Goal: Check status: Check status

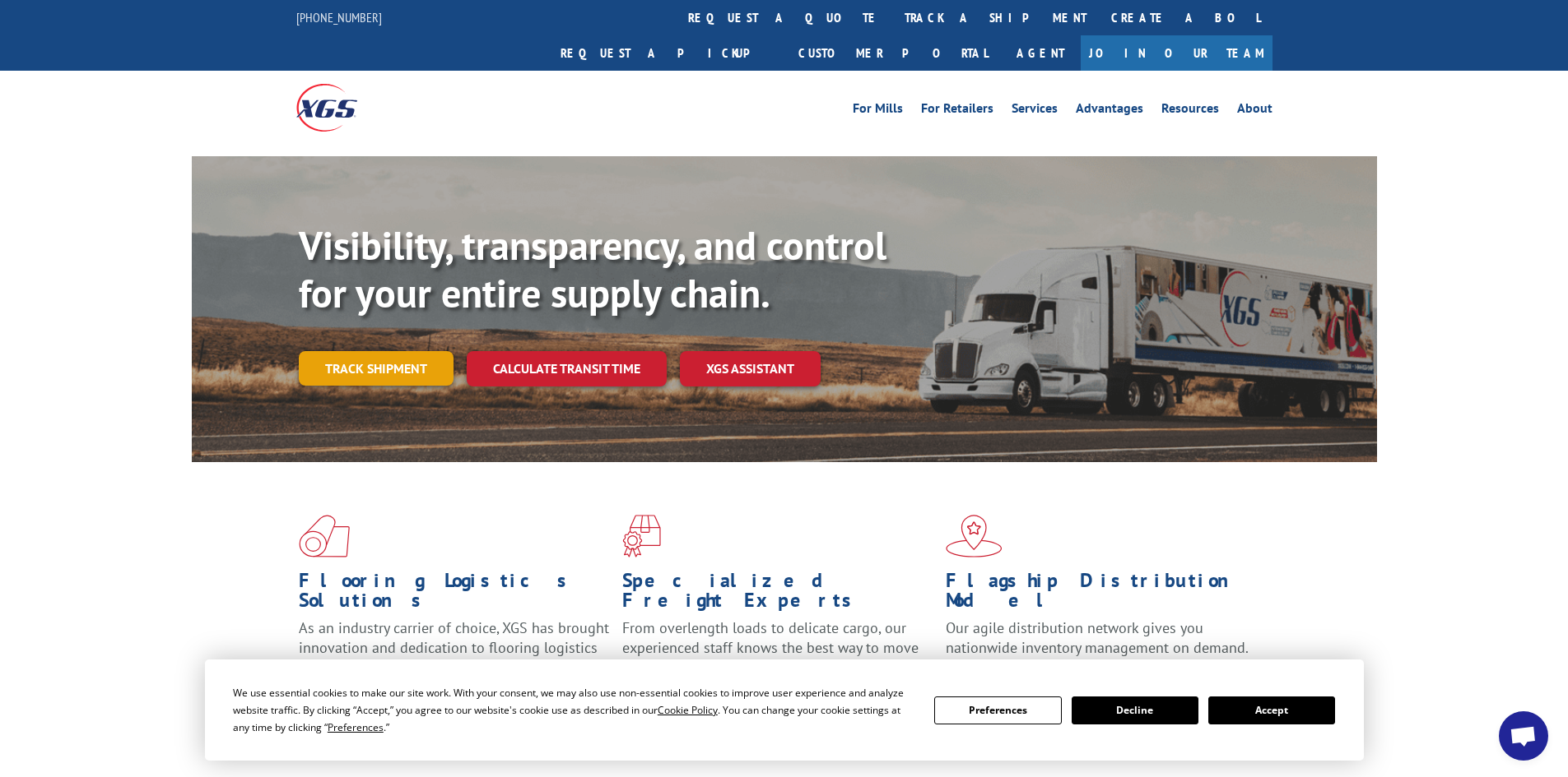
click at [367, 352] on link "Track shipment" at bounding box center [376, 368] width 154 height 34
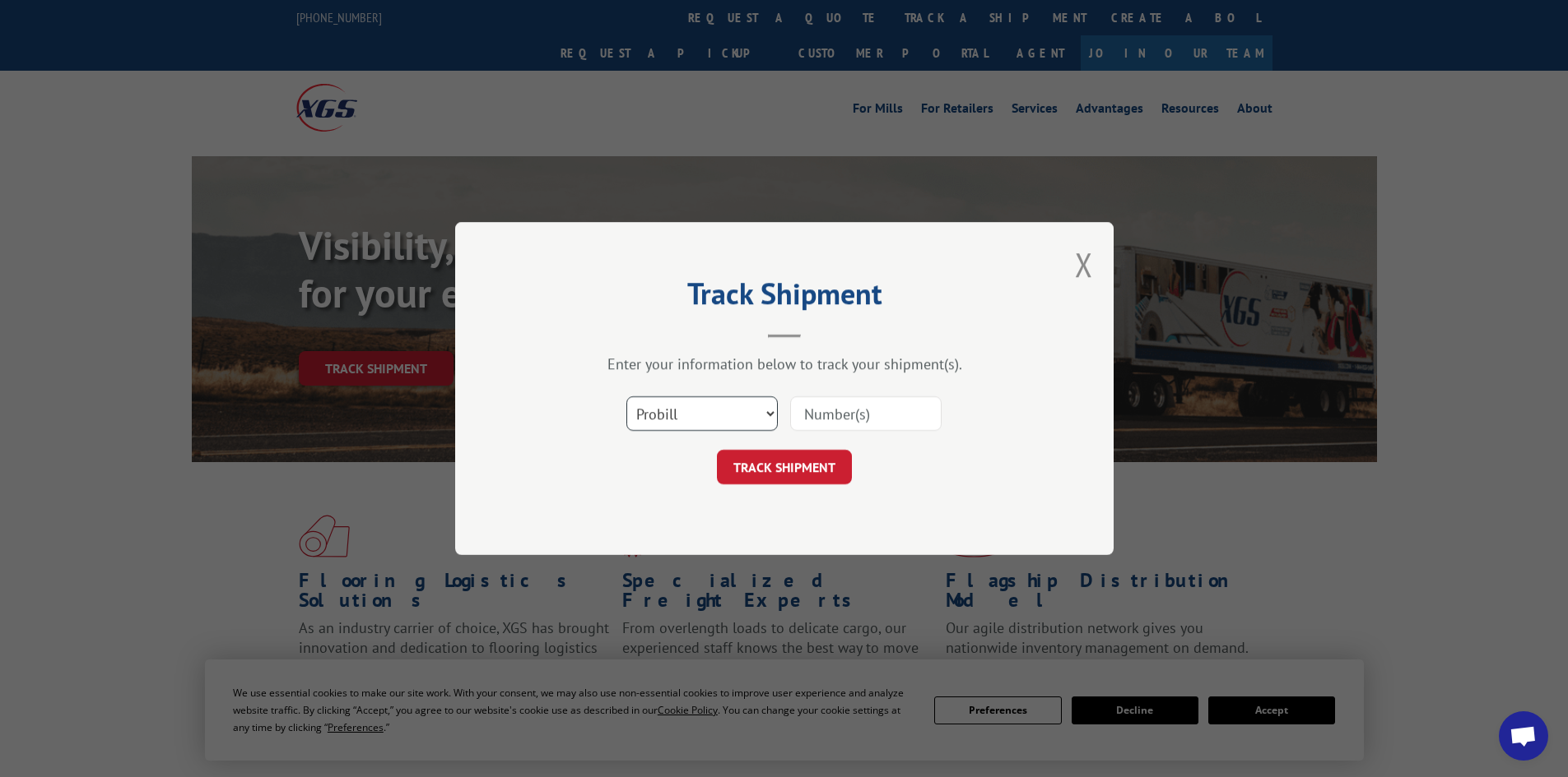
click at [715, 410] on select "Select category... Probill BOL PO" at bounding box center [702, 414] width 151 height 34
select select "bol"
click at [626, 397] on select "Select category... Probill BOL PO" at bounding box center [702, 414] width 151 height 34
click at [836, 422] on input at bounding box center [865, 414] width 151 height 34
type input "15970697"
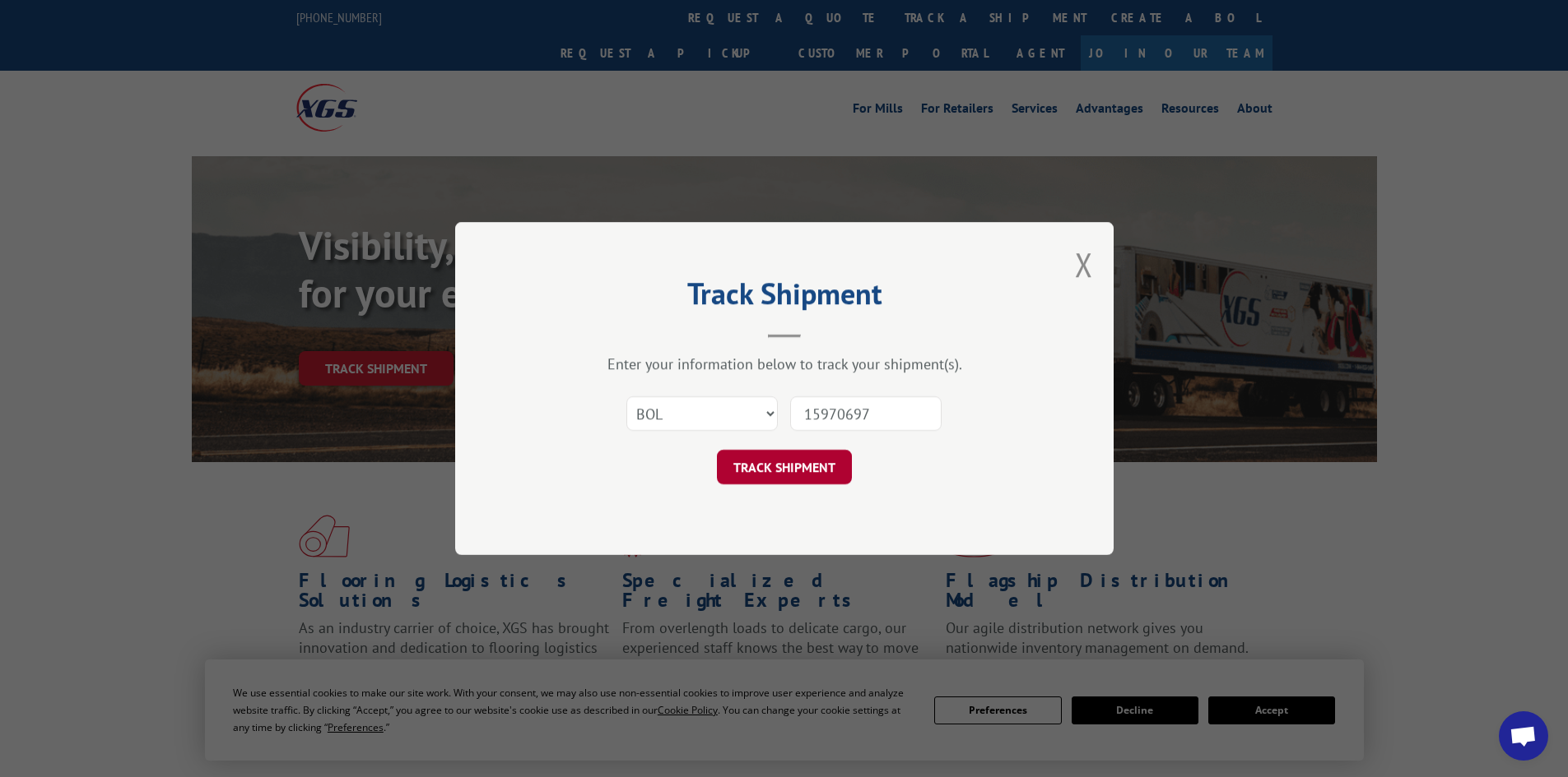
click at [752, 477] on button "TRACK SHIPMENT" at bounding box center [784, 467] width 135 height 34
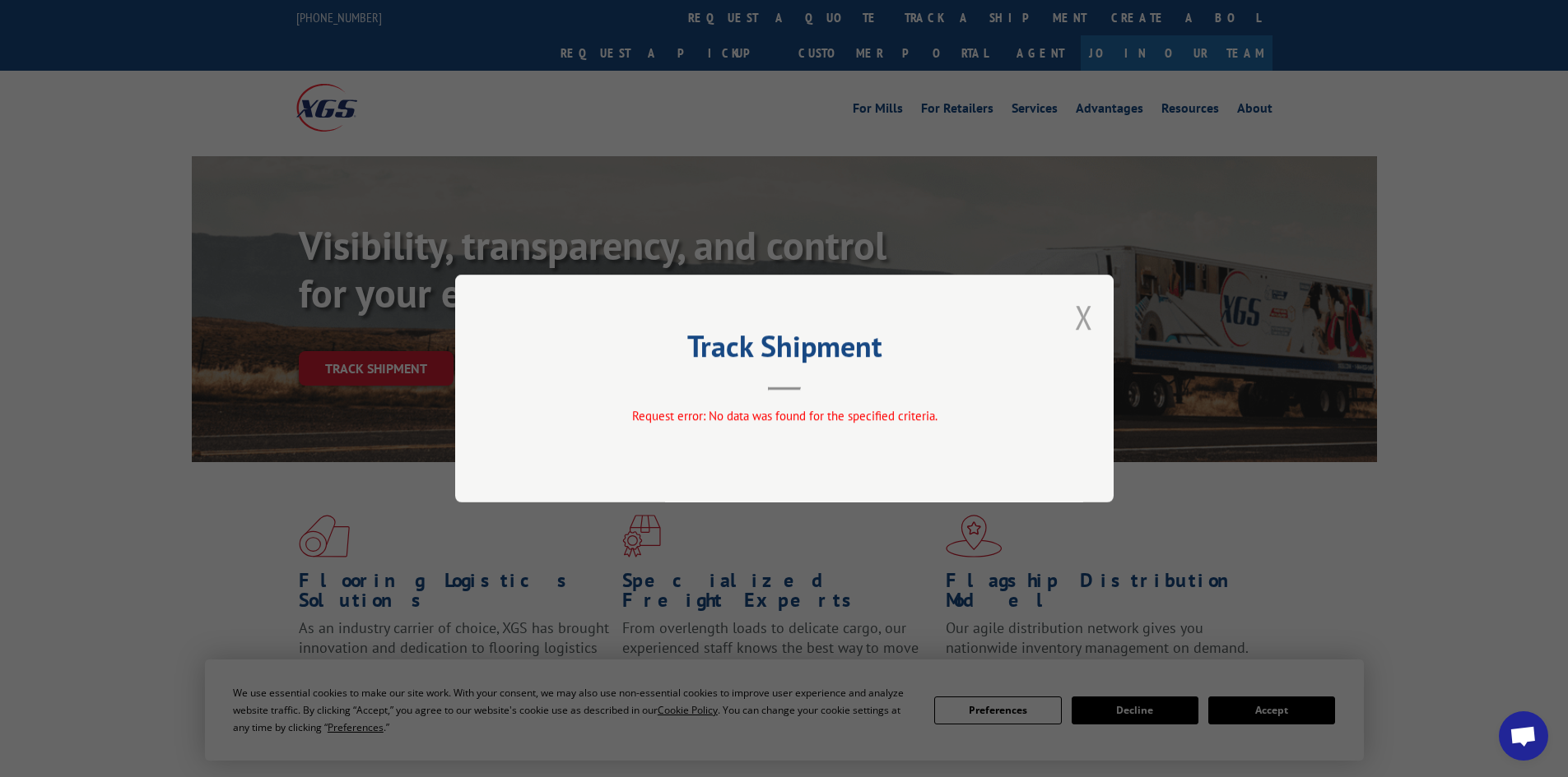
click at [1089, 316] on button "Close modal" at bounding box center [1084, 317] width 18 height 44
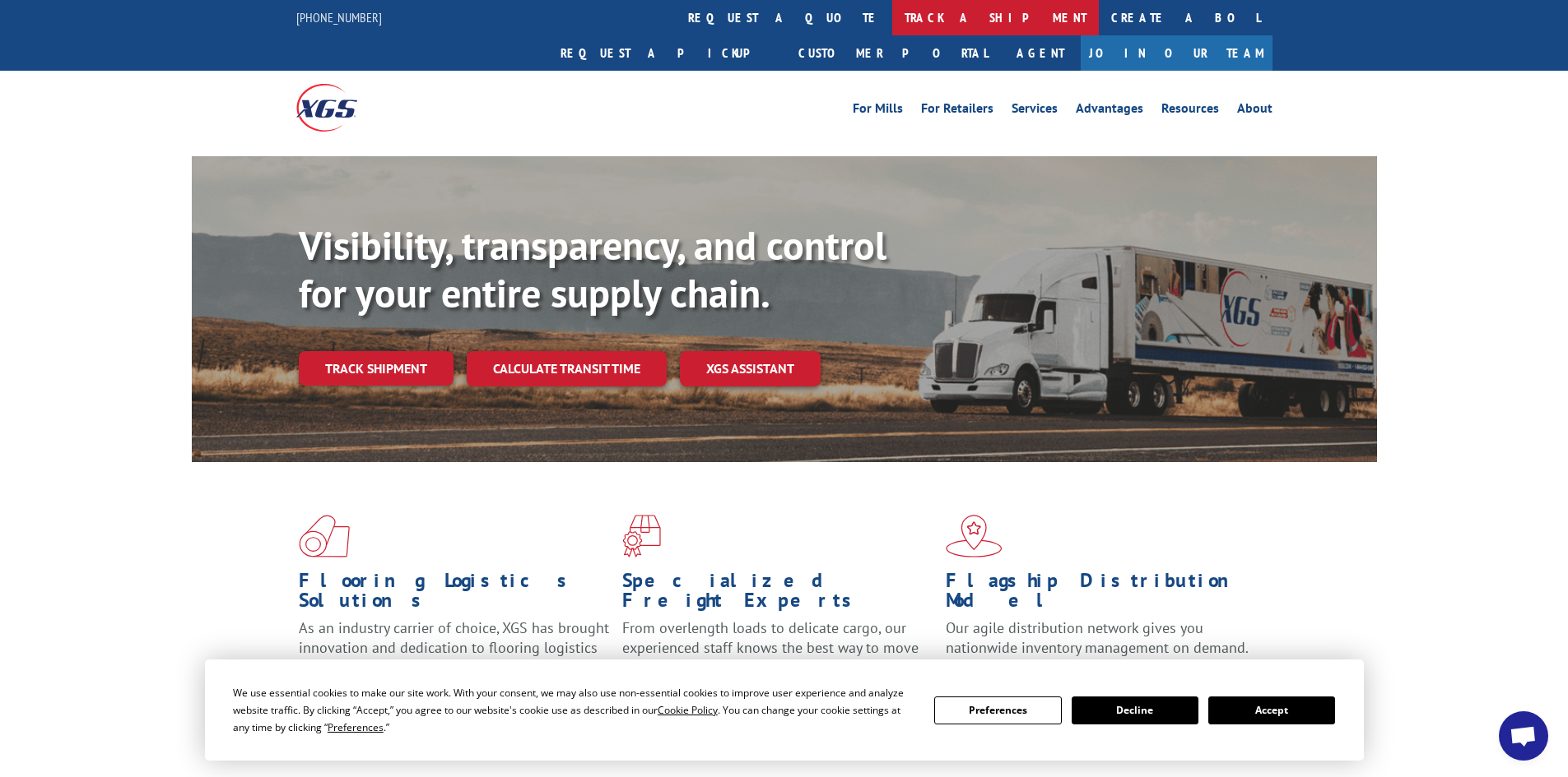
click at [892, 14] on link "track a shipment" at bounding box center [996, 18] width 206 height 35
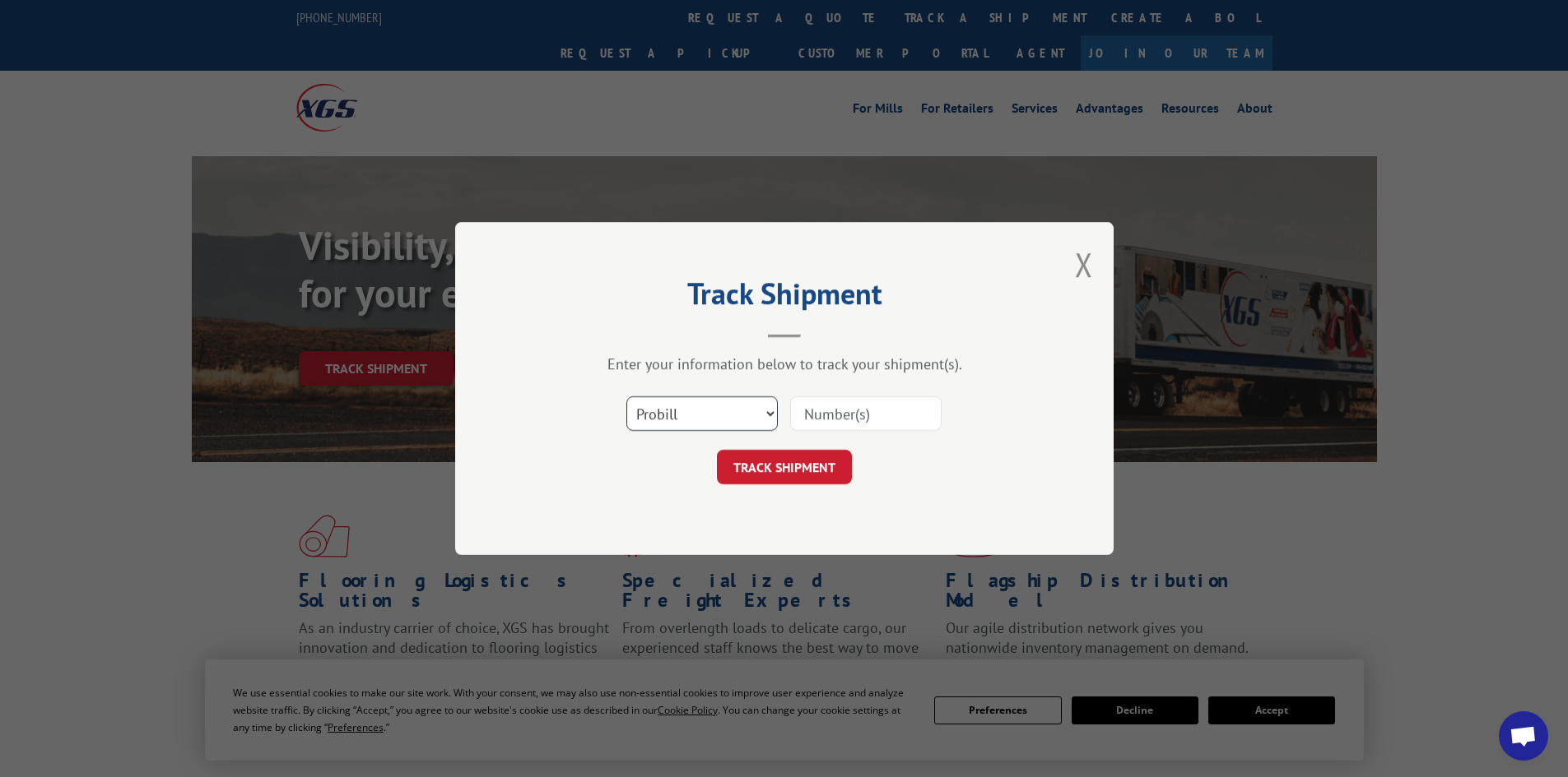
click at [693, 419] on select "Select category... Probill BOL PO" at bounding box center [702, 414] width 151 height 34
click at [626, 397] on select "Select category... Probill BOL PO" at bounding box center [702, 414] width 151 height 34
click at [849, 407] on input at bounding box center [865, 414] width 151 height 34
type input "15970697"
click at [780, 473] on button "TRACK SHIPMENT" at bounding box center [784, 467] width 135 height 34
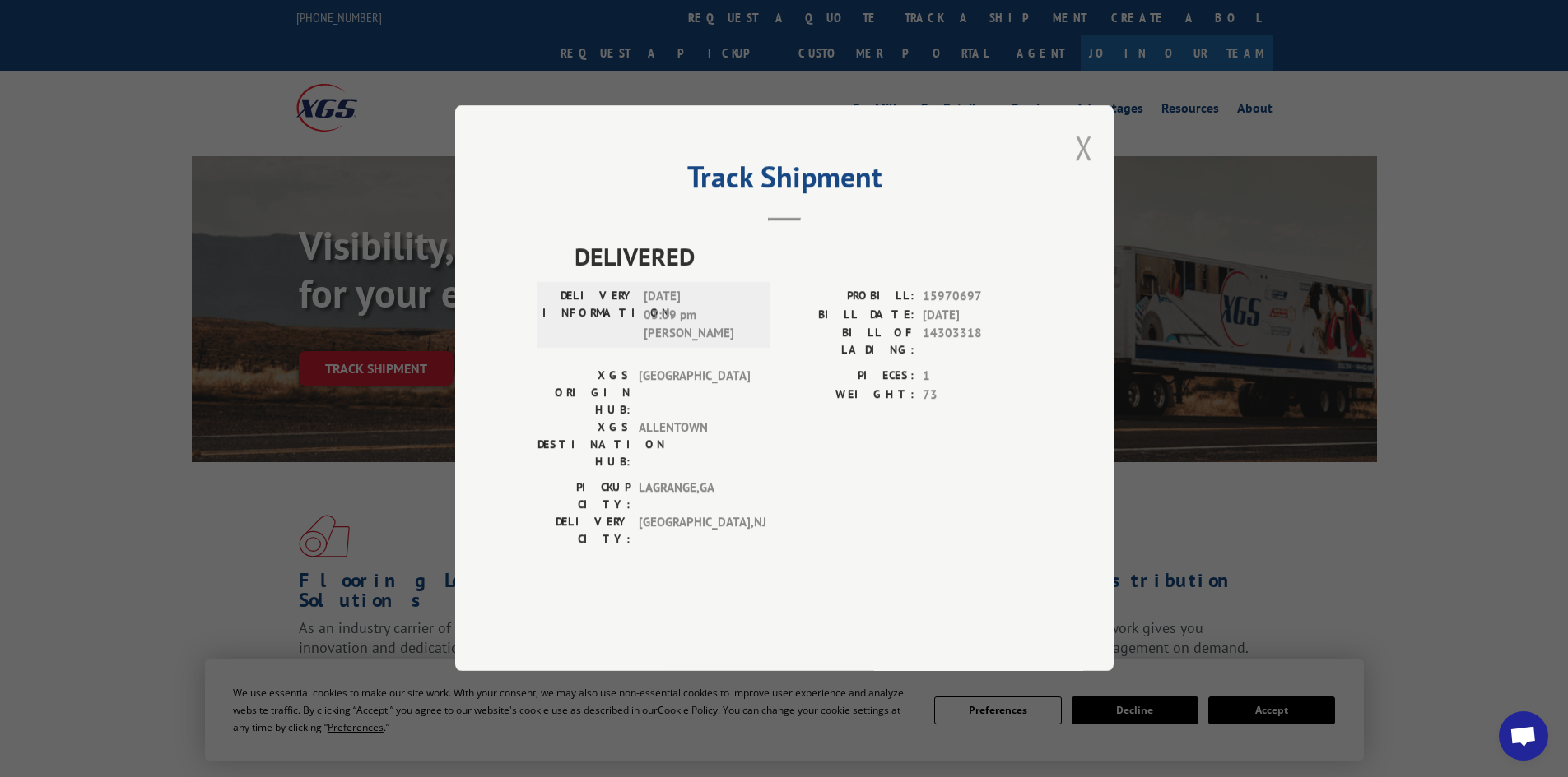
click at [1081, 169] on button "Close modal" at bounding box center [1084, 148] width 18 height 44
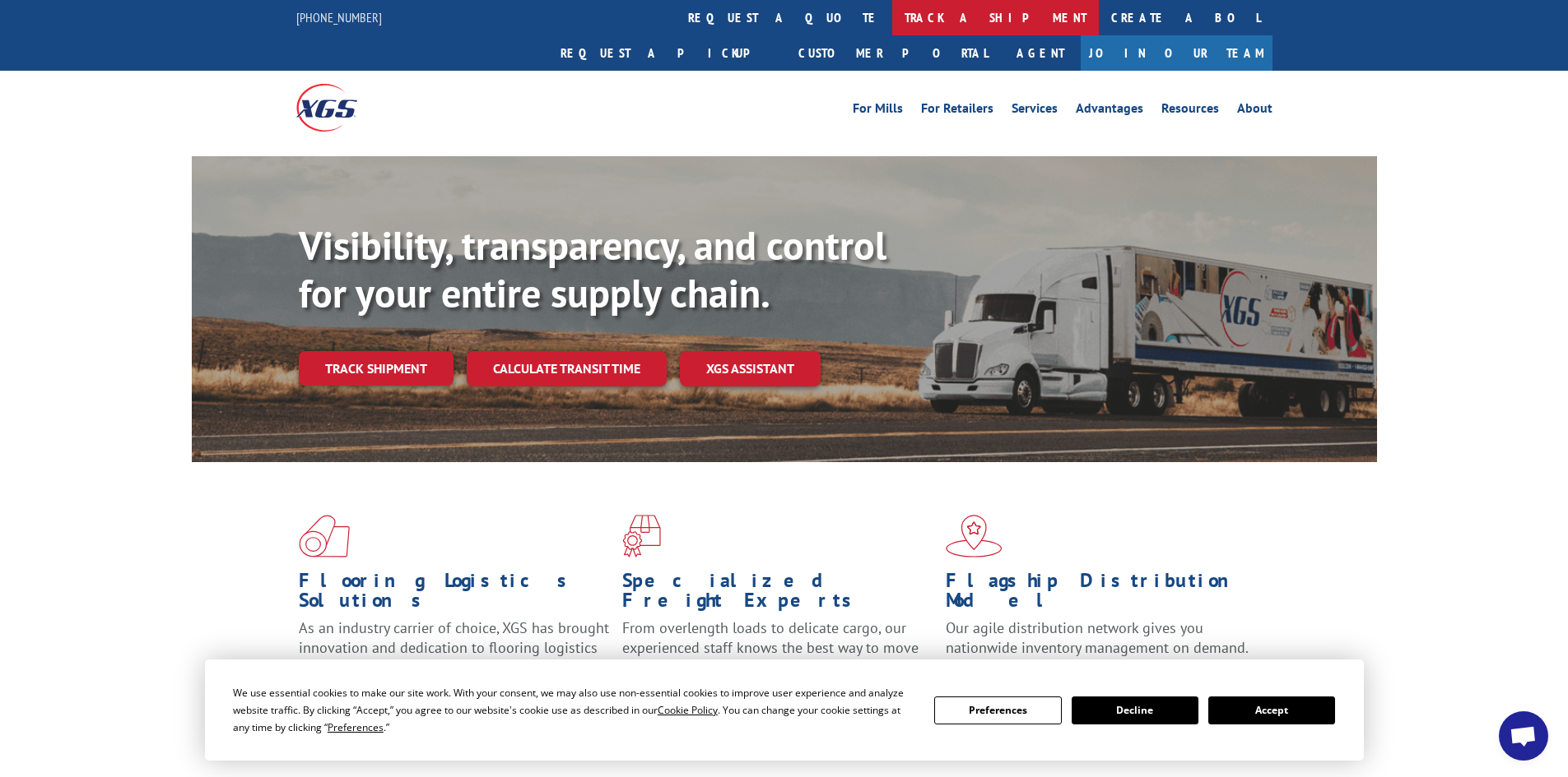
click at [892, 12] on link "track a shipment" at bounding box center [996, 18] width 206 height 35
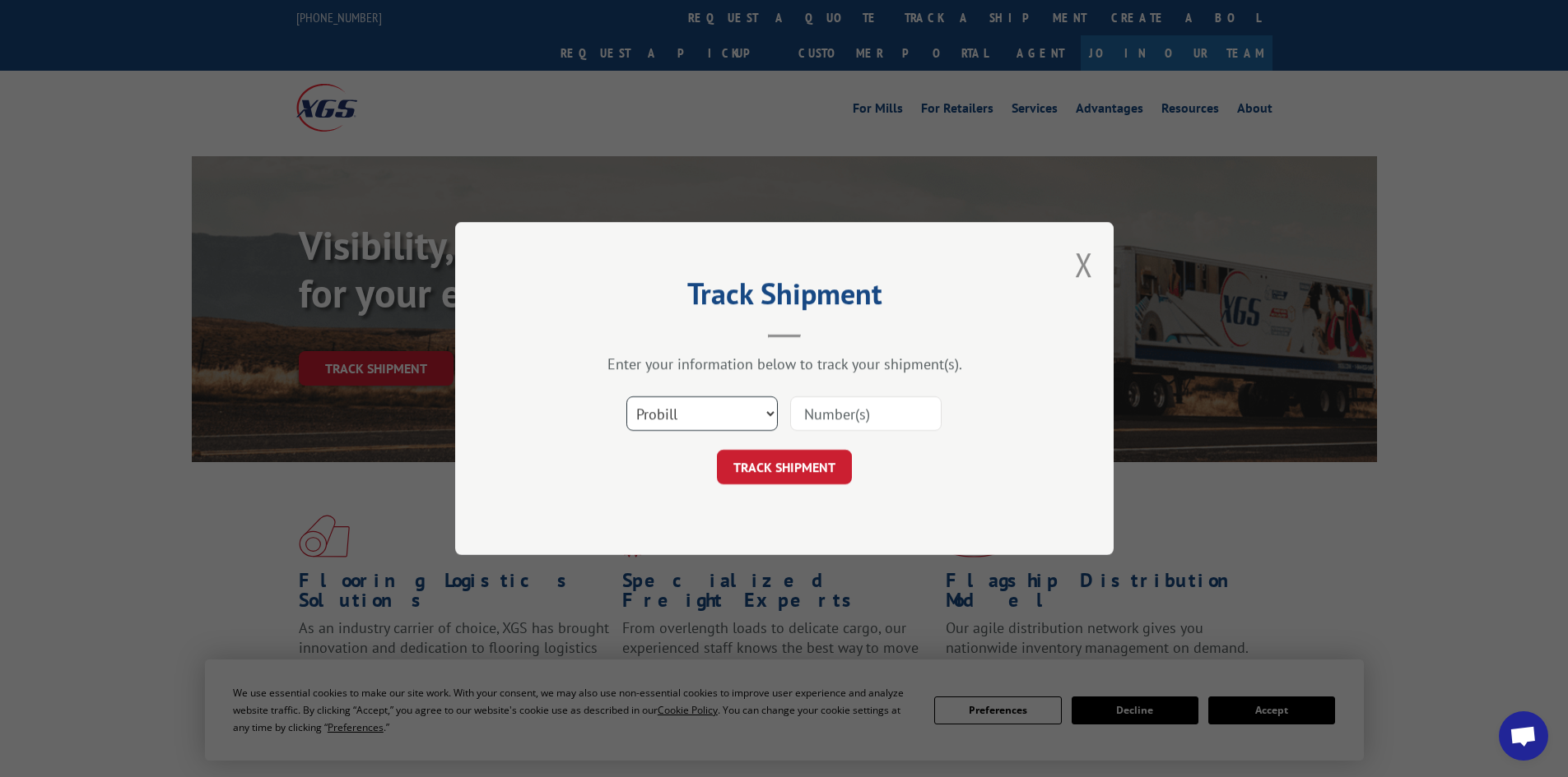
click at [772, 413] on select "Select category... Probill BOL PO" at bounding box center [702, 414] width 151 height 34
select select "bol"
click at [626, 397] on select "Select category... Probill BOL PO" at bounding box center [702, 414] width 151 height 34
click at [828, 419] on input at bounding box center [865, 414] width 151 height 34
type input "15970697"
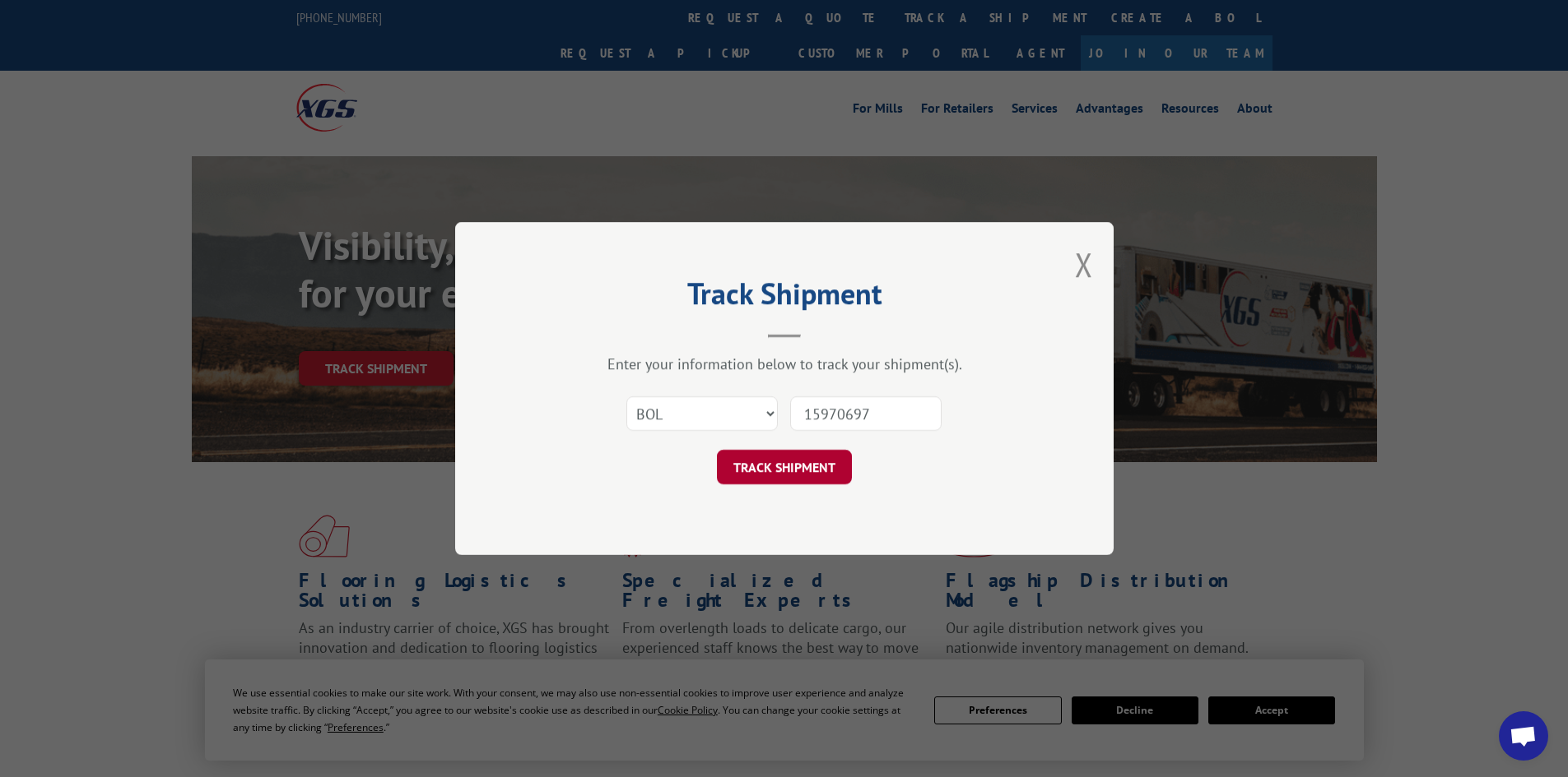
click at [813, 463] on button "TRACK SHIPMENT" at bounding box center [784, 467] width 135 height 34
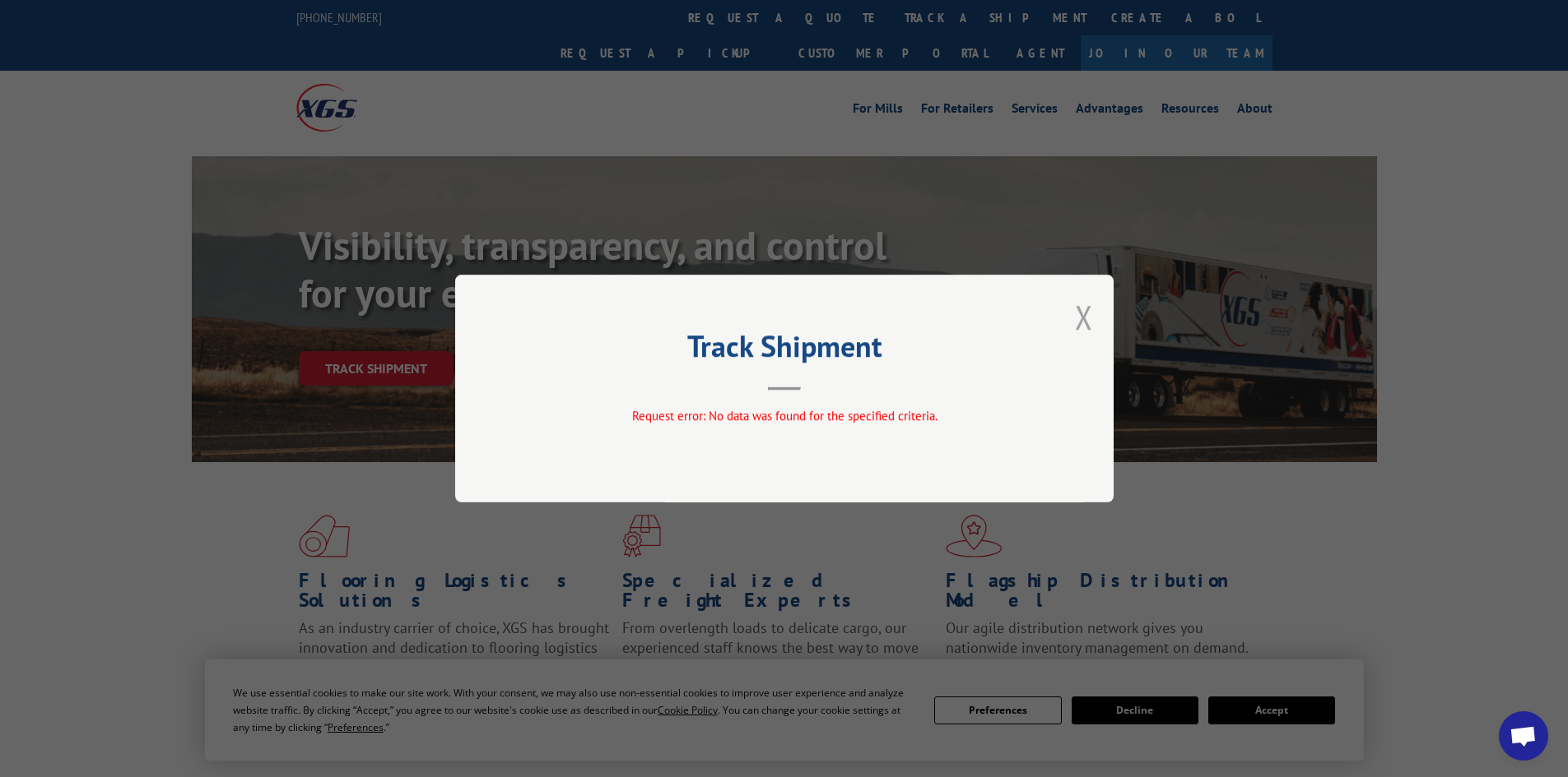
click at [1088, 318] on button "Close modal" at bounding box center [1084, 317] width 18 height 44
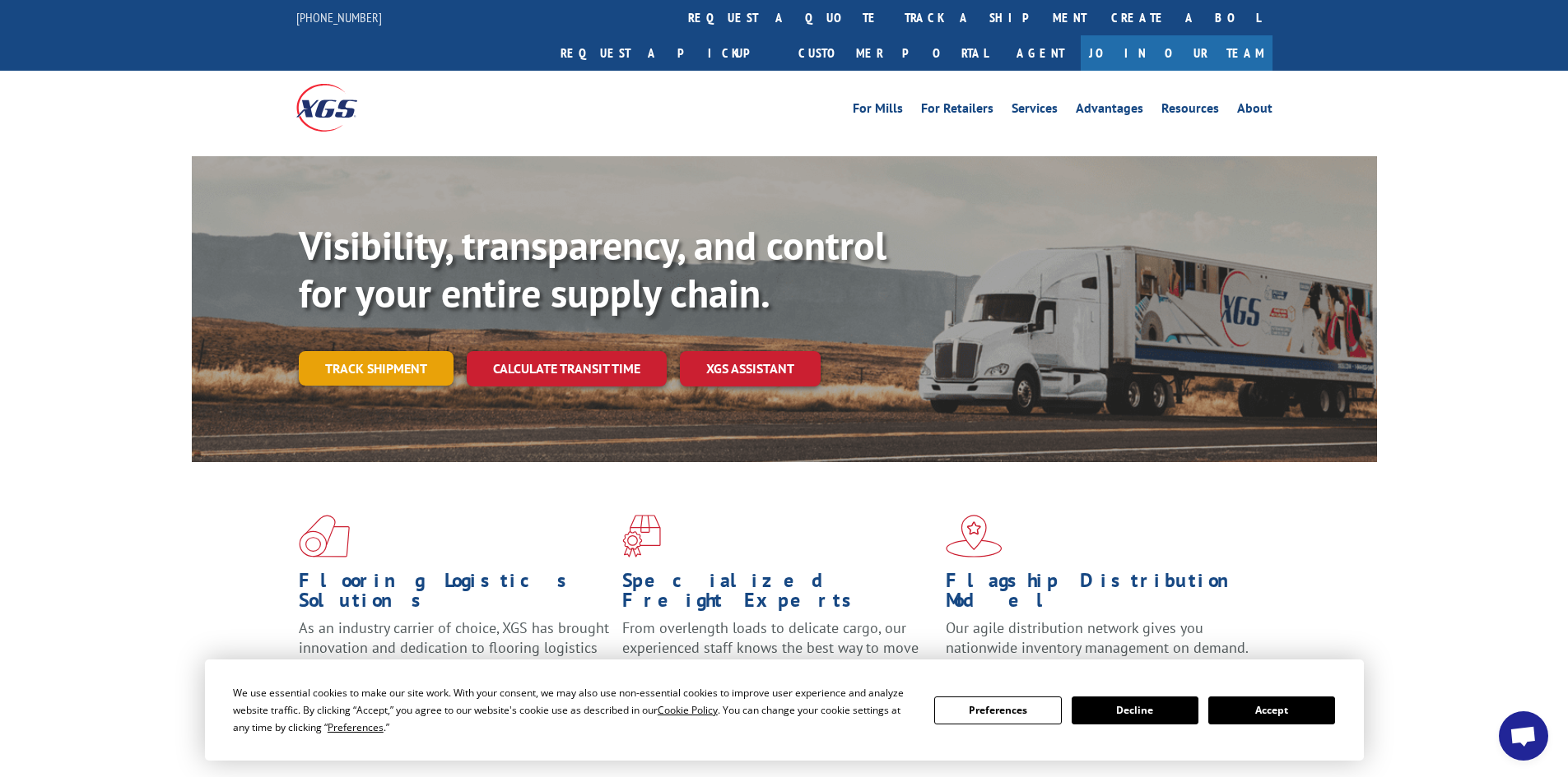
click at [425, 352] on link "Track shipment" at bounding box center [376, 368] width 154 height 34
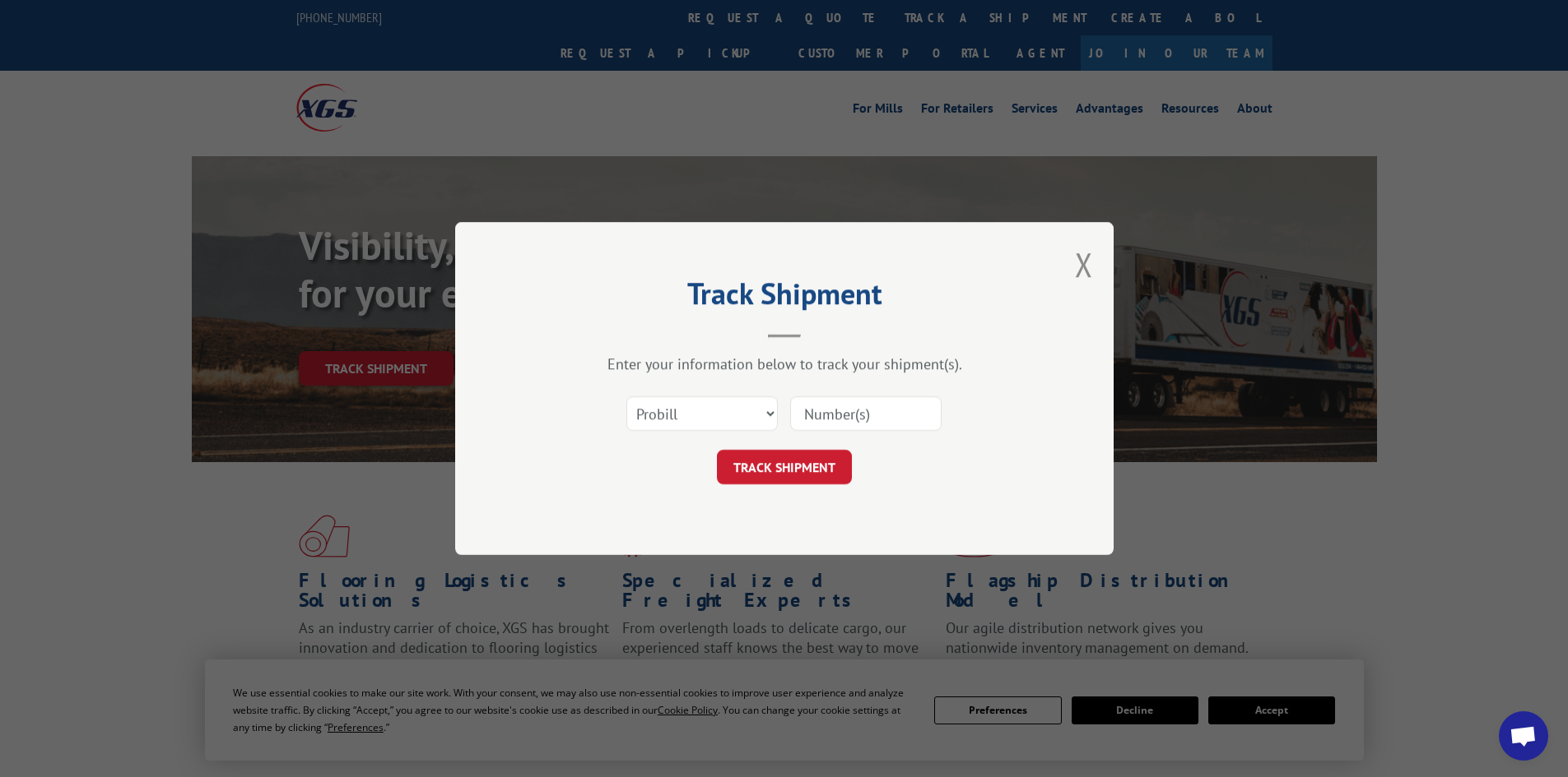
click at [843, 410] on input at bounding box center [865, 414] width 151 height 34
type input "15970697"
click at [846, 467] on button "TRACK SHIPMENT" at bounding box center [784, 467] width 135 height 34
